Goal: Use online tool/utility: Utilize a website feature to perform a specific function

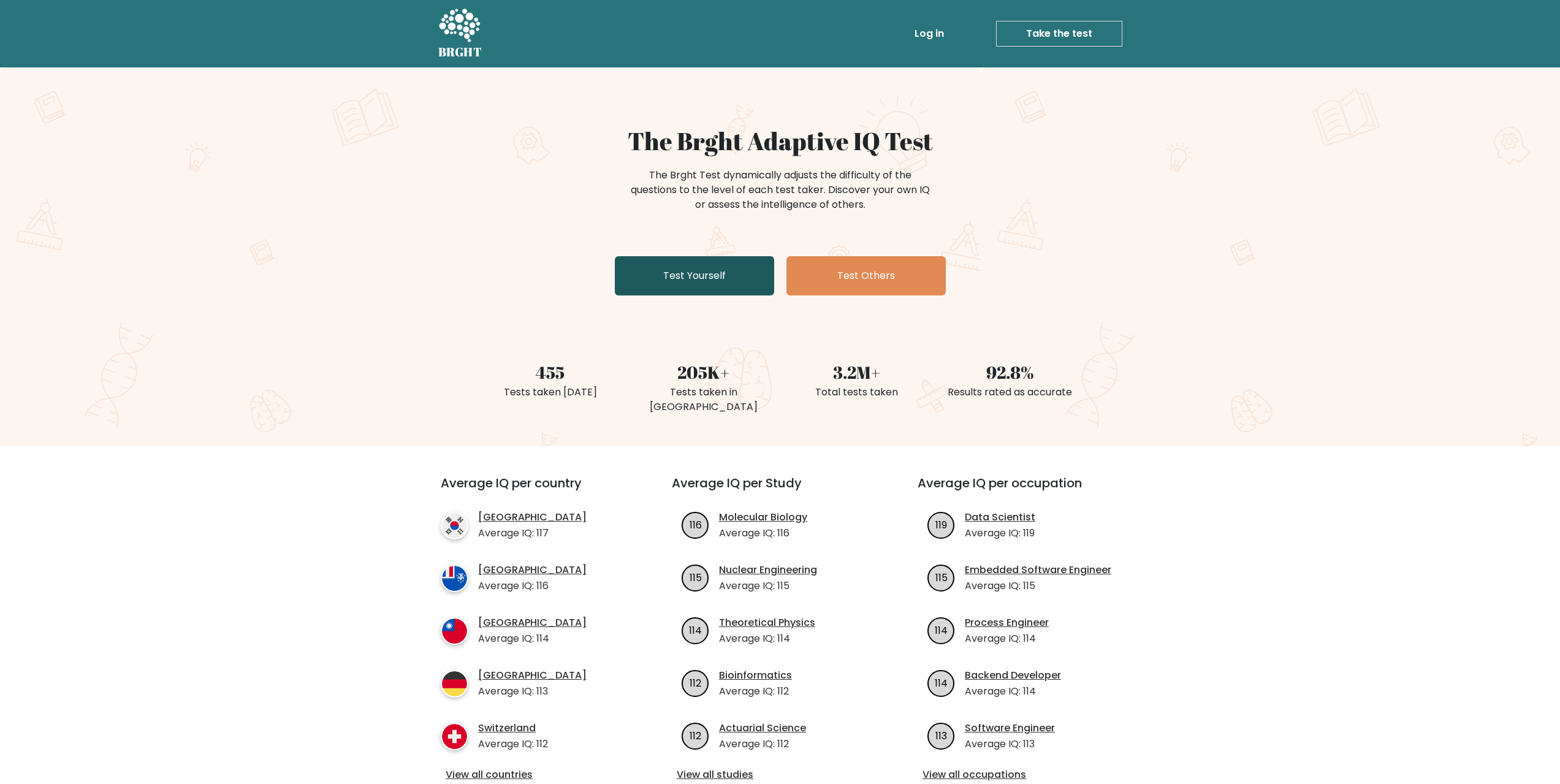
click at [703, 269] on link "Test Yourself" at bounding box center [694, 275] width 160 height 39
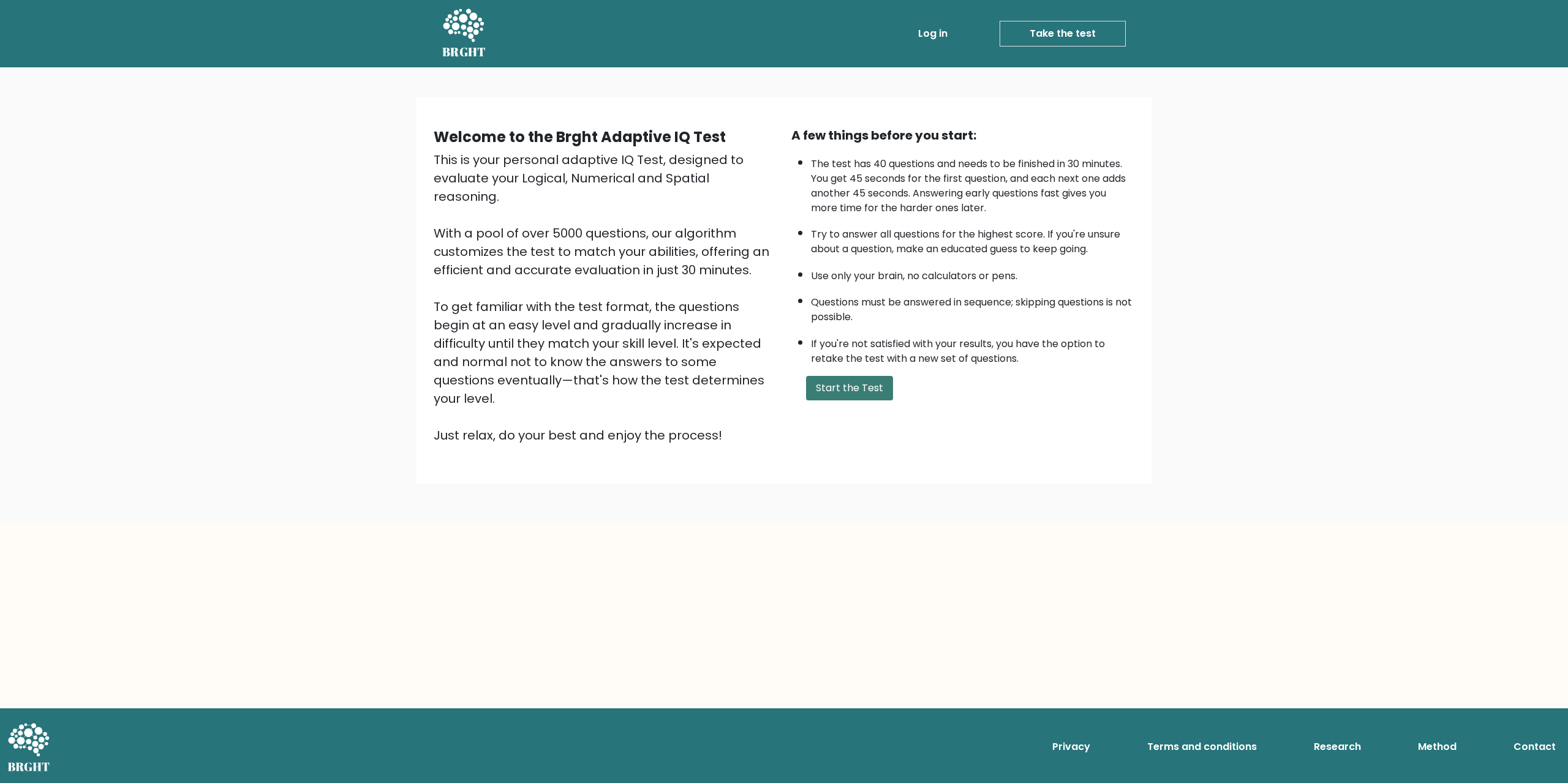
click at [849, 381] on button "Start the Test" at bounding box center [849, 388] width 87 height 24
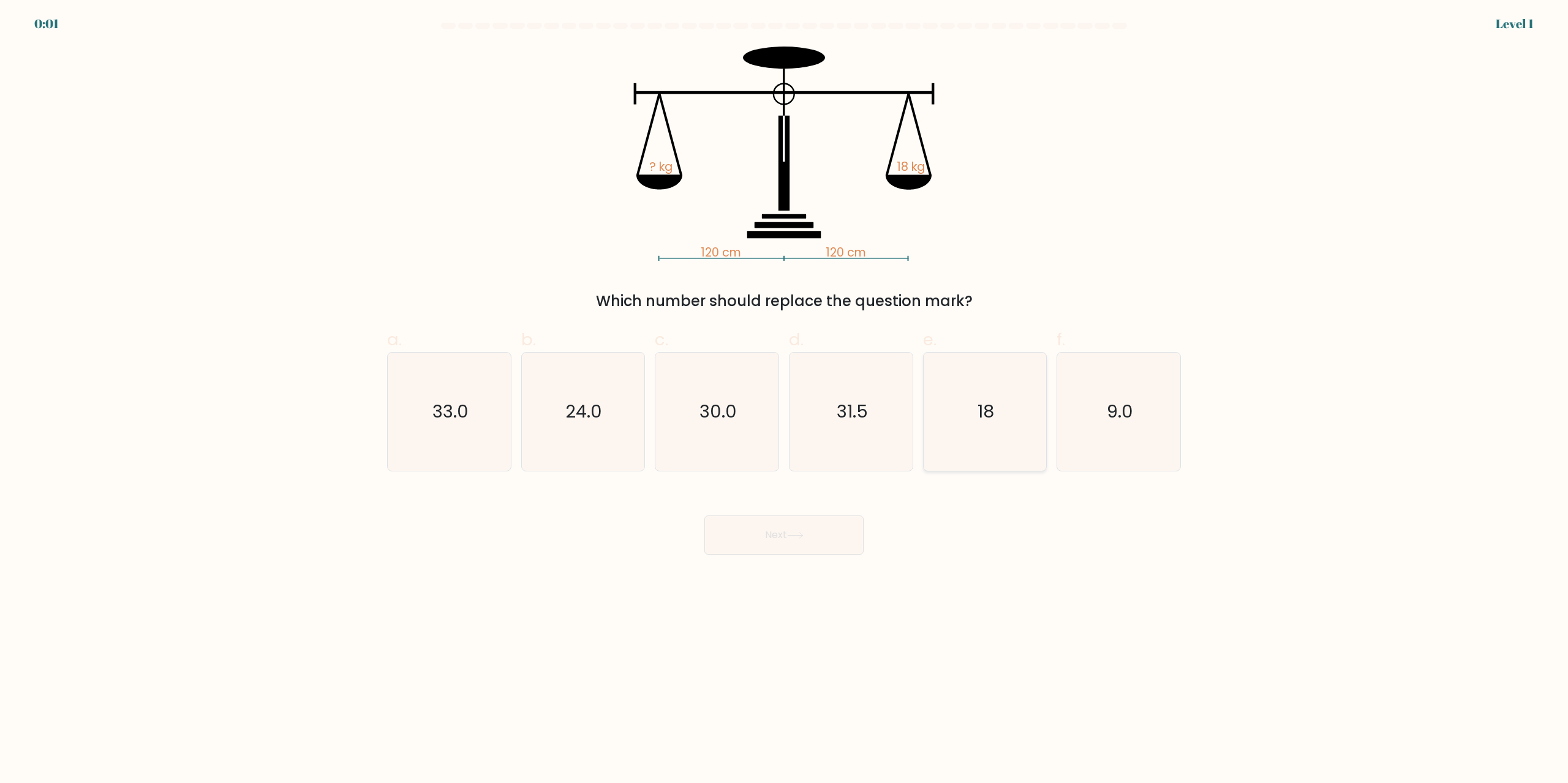
click at [1020, 424] on icon "18" at bounding box center [985, 412] width 118 height 118
click at [785, 400] on input "e. 18" at bounding box center [784, 396] width 1 height 8
radio input "true"
click at [836, 533] on button "Next" at bounding box center [784, 535] width 159 height 39
